Goal: Navigation & Orientation: Find specific page/section

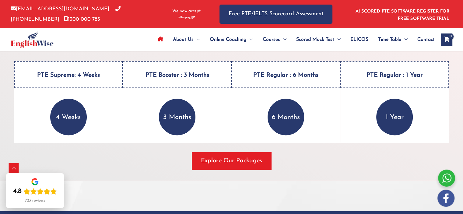
scroll to position [804, 0]
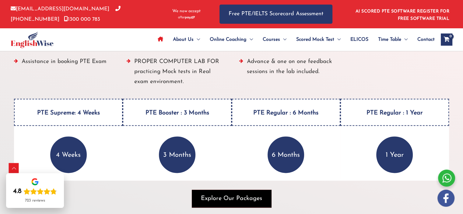
click at [229, 194] on span "Explore Our Packages" at bounding box center [231, 198] width 61 height 9
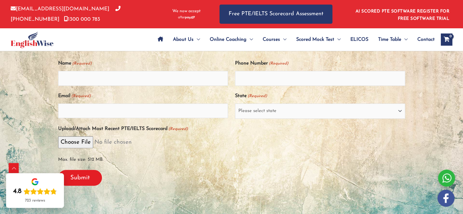
scroll to position [147, 0]
